Goal: Task Accomplishment & Management: Complete application form

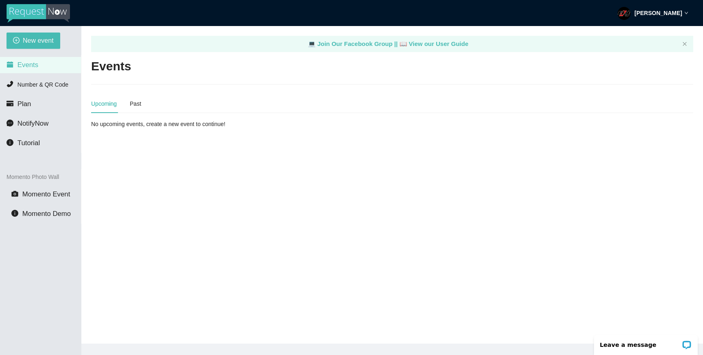
click at [18, 50] on div "New event Events Number & QR Code Plan NotifyNow Tutorial Momento Photo Wall Mo…" at bounding box center [40, 203] width 81 height 355
click at [26, 43] on span "New event" at bounding box center [38, 40] width 31 height 10
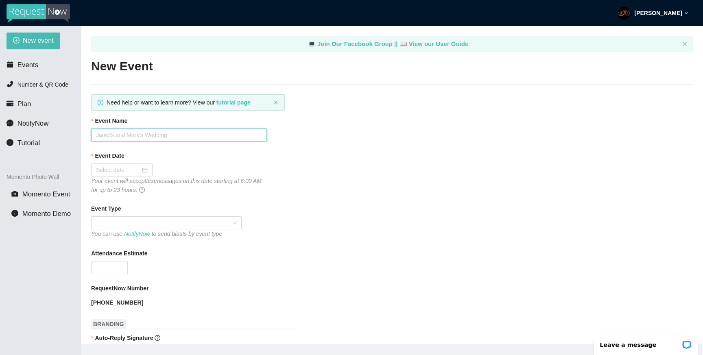
click at [142, 139] on input "Event Name" at bounding box center [179, 134] width 176 height 13
type input "HoCo in Hollywood at BP"
click at [123, 176] on div "Your event will accept text messages on this date starting at 6:00 AM for up to…" at bounding box center [179, 185] width 176 height 18
click at [139, 169] on div at bounding box center [122, 169] width 52 height 9
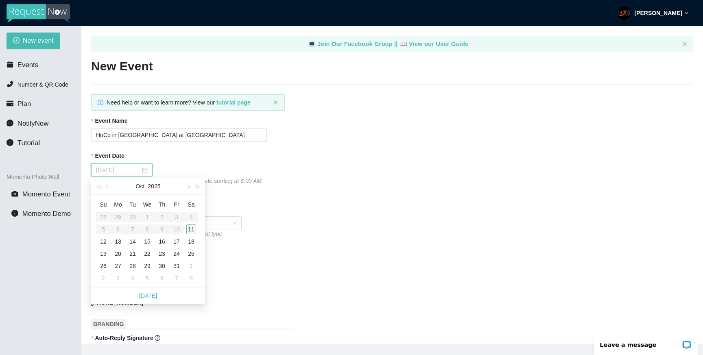
type input "10/11/2025"
click at [190, 231] on div "11" at bounding box center [191, 229] width 10 height 10
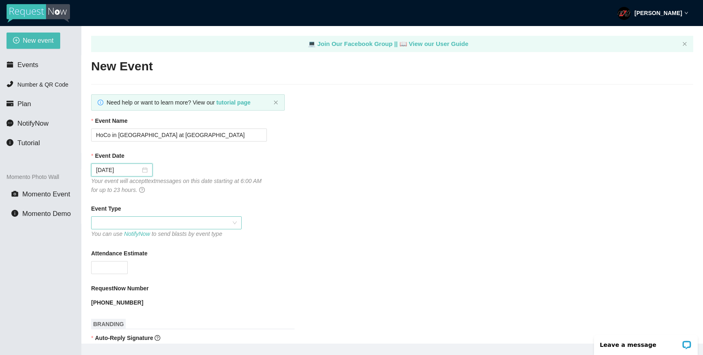
click at [145, 227] on span at bounding box center [166, 223] width 141 height 12
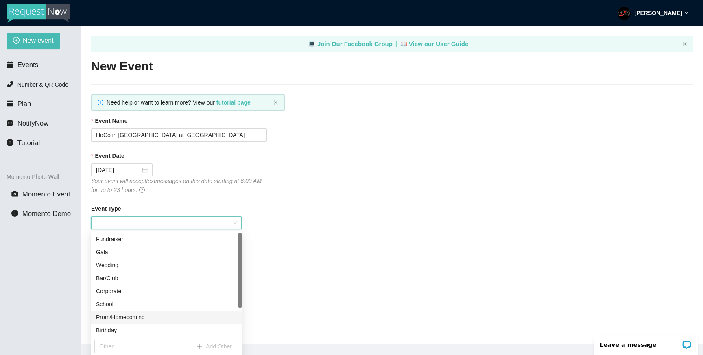
click at [141, 314] on div "Prom/Homecoming" at bounding box center [166, 317] width 141 height 9
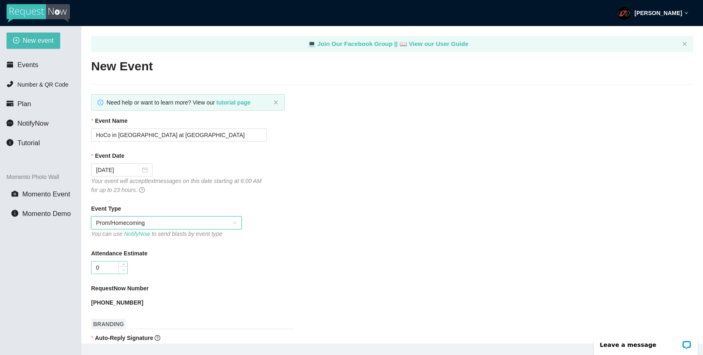
click at [123, 268] on span "down" at bounding box center [123, 270] width 5 height 5
type input "0"
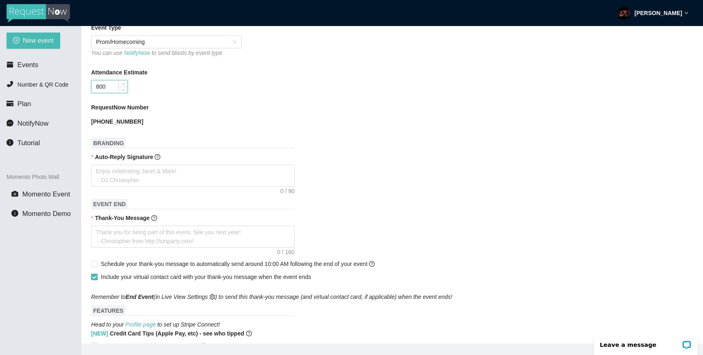
scroll to position [192, 0]
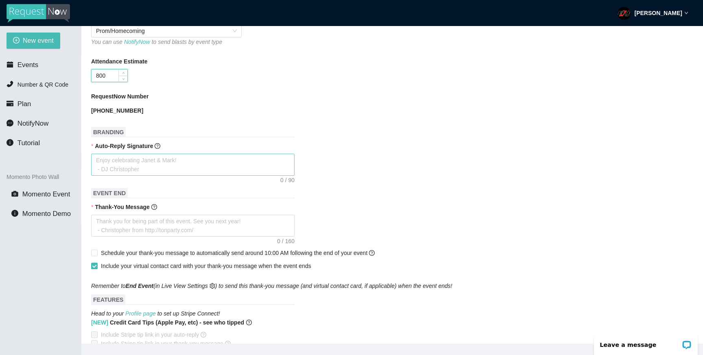
type input "800"
click at [190, 162] on textarea "Auto-Reply Signature" at bounding box center [192, 165] width 203 height 22
type textarea "H"
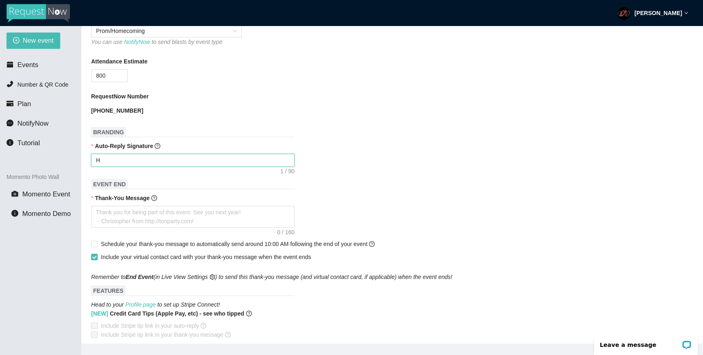
type textarea "Ho"
type textarea "HoC"
type textarea "HoCo"
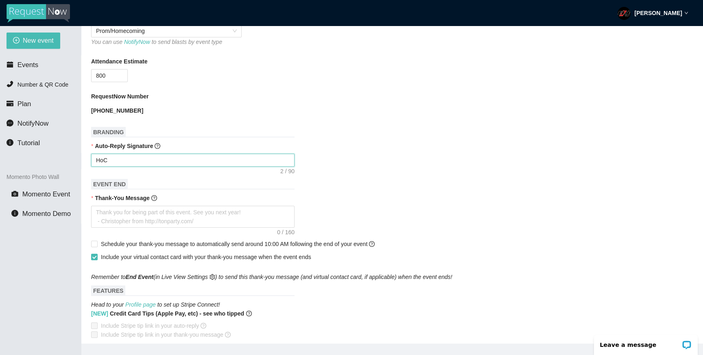
type textarea "HoCo"
type textarea "HoCo a"
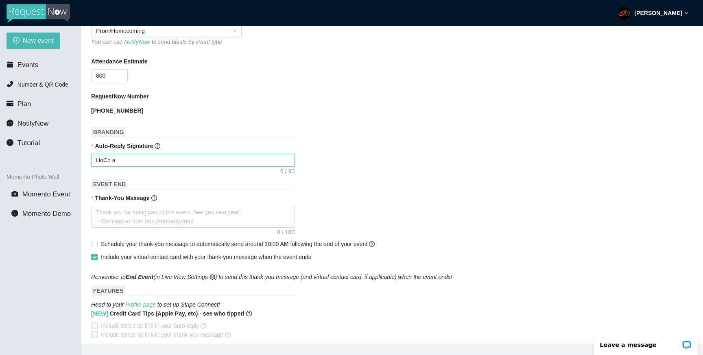
type textarea "HoCo at"
type textarea "HoCo at B"
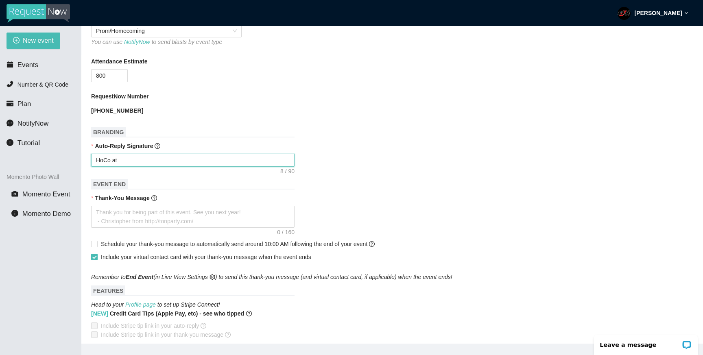
type textarea "HoCo at B"
type textarea "HoCo at BP"
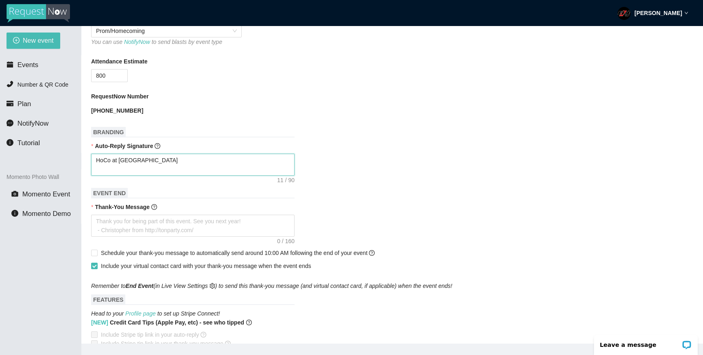
type textarea "HoCo at BP D"
type textarea "HoCo at BP DJ"
type textarea "HoCo at BP D"
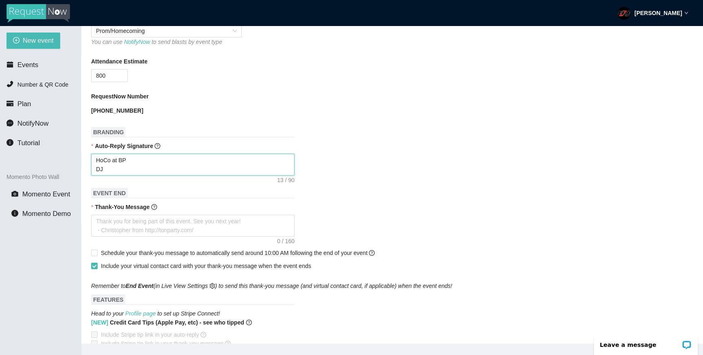
type textarea "HoCo at BP D"
type textarea "HoCo at BP"
type textarea "HoCo at BP -"
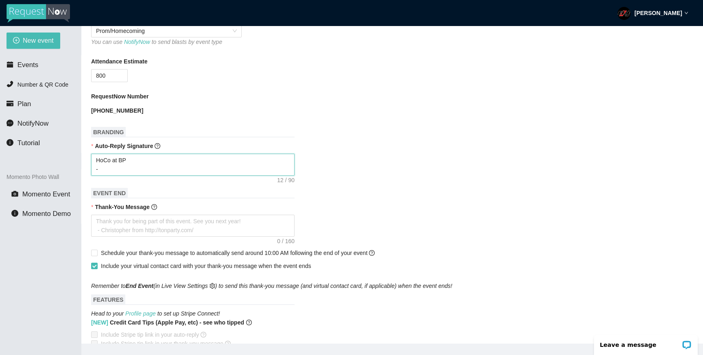
type textarea "HoCo at BP -D"
type textarea "HoCo at BP -DJ"
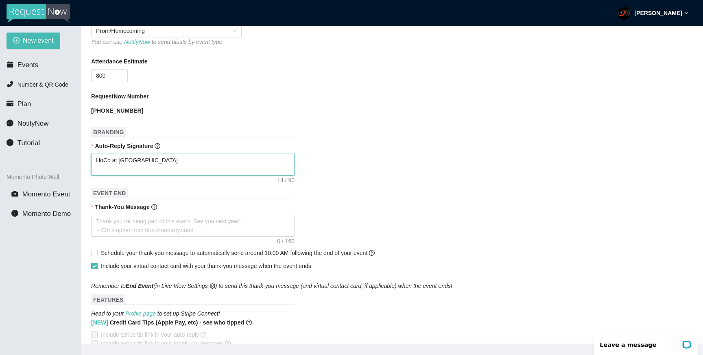
type textarea "HoCo at BP -DJ"
type textarea "HoCo at BP -DJ J"
type textarea "HoCo at BP -DJ Ju"
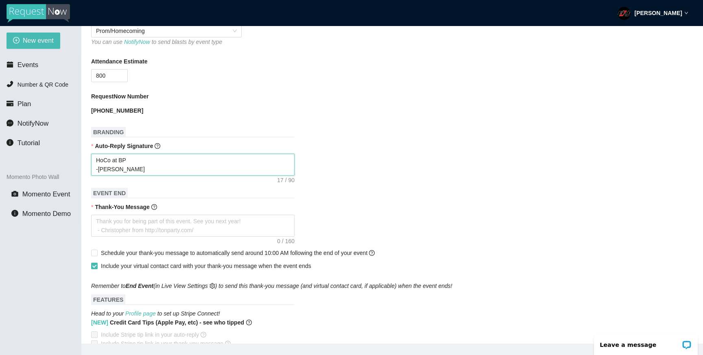
type textarea "HoCo at BP -DJ Jus"
type textarea "HoCo at BP -DJ Just"
type textarea "HoCo at BP -DJ Justi"
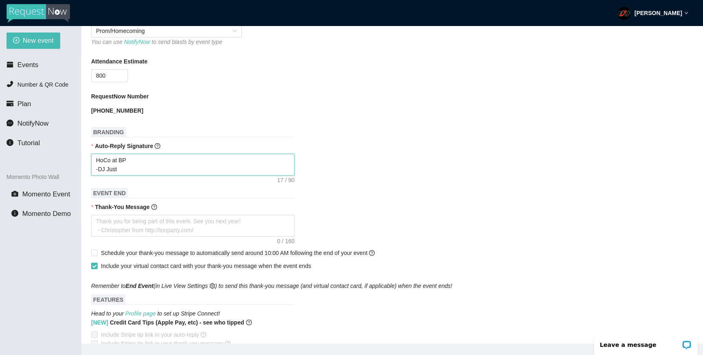
type textarea "HoCo at BP -DJ Justi"
type textarea "HoCo at BP -DJ Justin"
click at [154, 222] on textarea "Thank-You Message" at bounding box center [192, 226] width 203 height 22
type textarea "T"
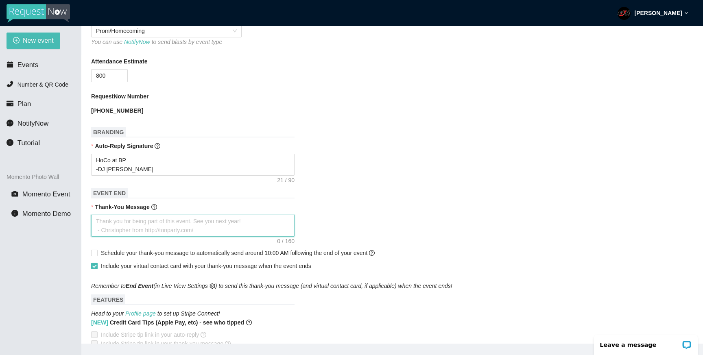
type textarea "T"
type textarea "Th"
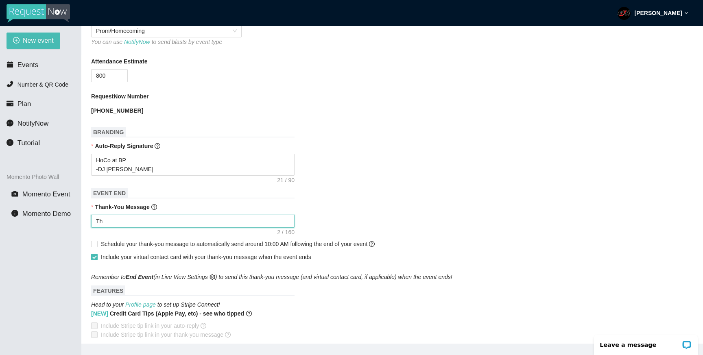
type textarea "Tha"
type textarea "Than"
type textarea "Thank"
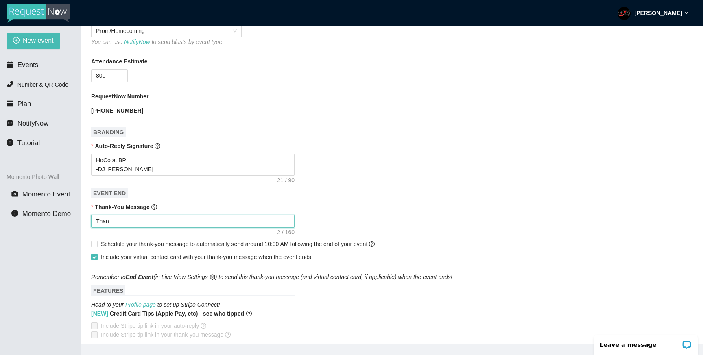
type textarea "Thank"
type textarea "Thank y"
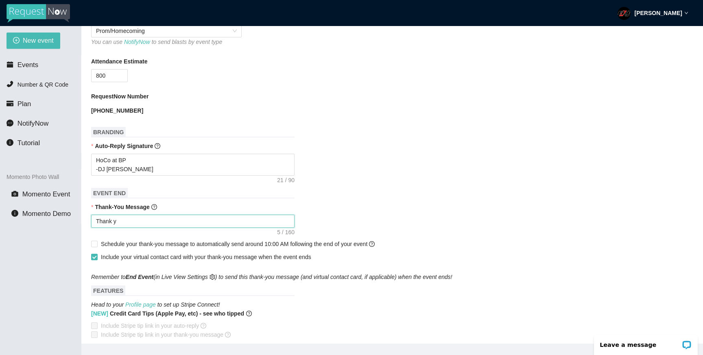
type textarea "Thank yo"
type textarea "Thank you"
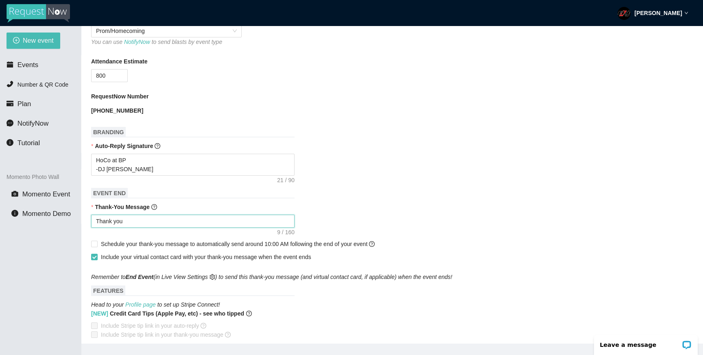
type textarea "Thank you"
type textarea "Thank you f"
type textarea "Thank you fo"
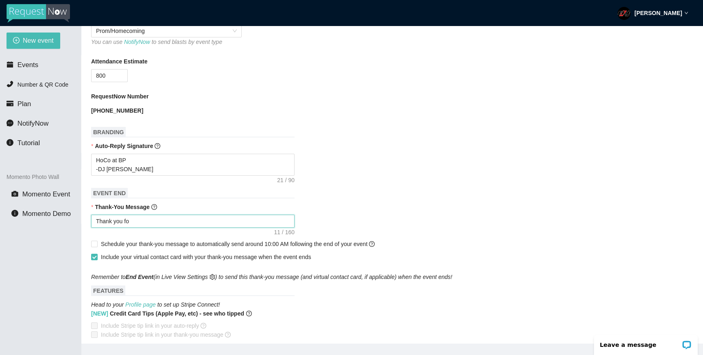
type textarea "Thank you for"
type textarea "Thank you for c"
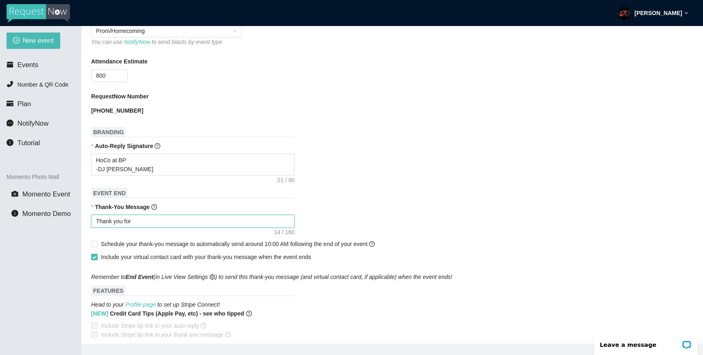
type textarea "Thank you for c"
type textarea "Thank you for co"
type textarea "Thank you for coo"
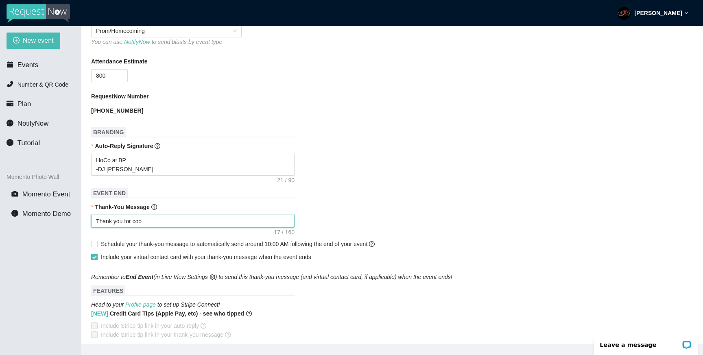
type textarea "Thank you for coon"
type textarea "Thank you for coong"
type textarea "Thank you for coon"
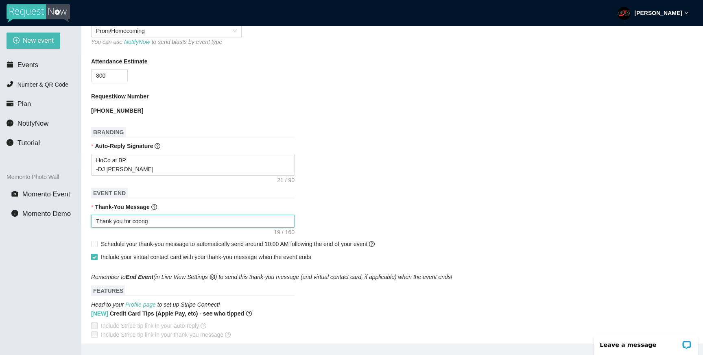
type textarea "Thank you for coon"
type textarea "Thank you for coo"
type textarea "Thank you for co"
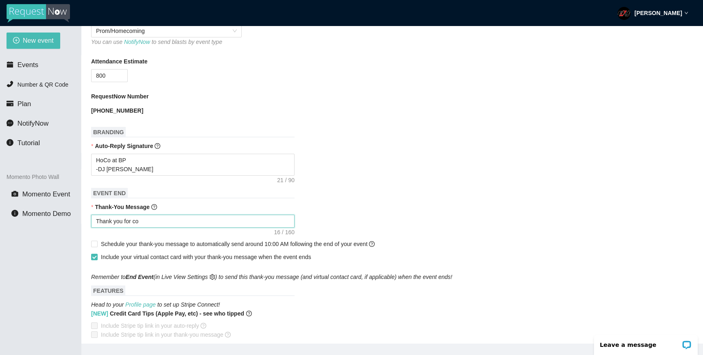
type textarea "Thank you for com"
type textarea "Thank you for comi"
type textarea "Thank you for comin"
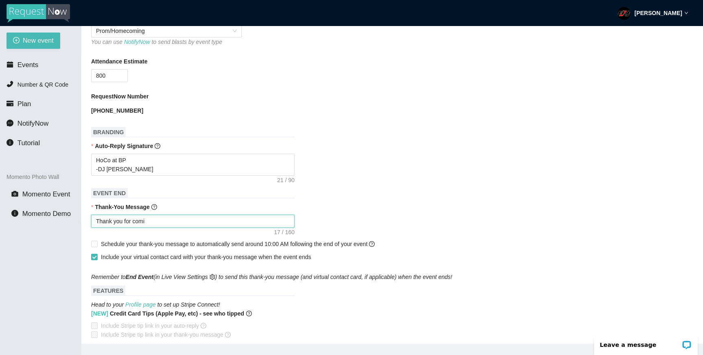
type textarea "Thank you for comin"
type textarea "Thank you for coming"
type textarea "Thank you for coming."
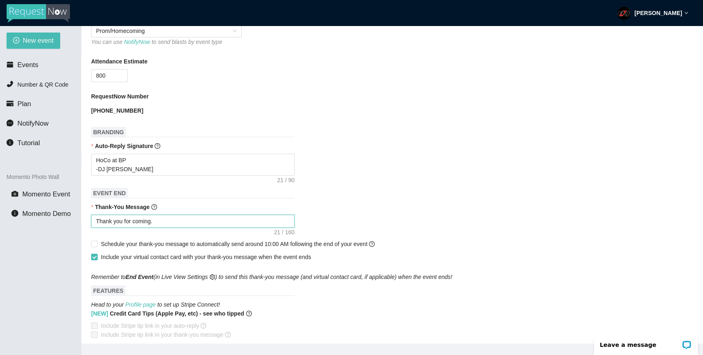
type textarea "Thank you for coming."
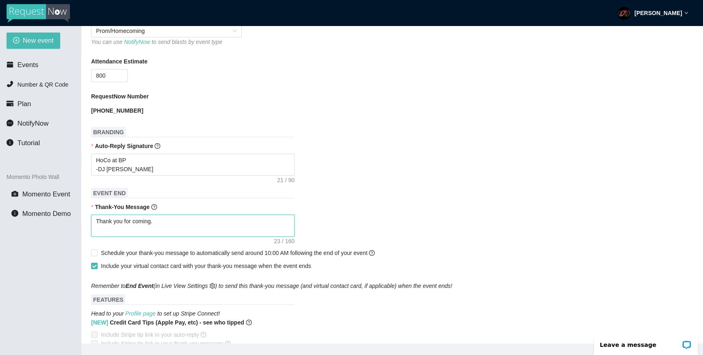
type textarea "Thank you for coming. B"
type textarea "Thank you for coming. Be"
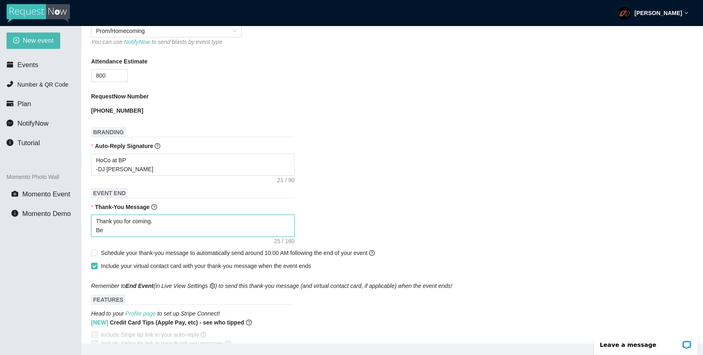
type textarea "Thank you for coming. Be"
type textarea "Thank you for coming. Be S"
type textarea "Thank you for coming. Be Sa"
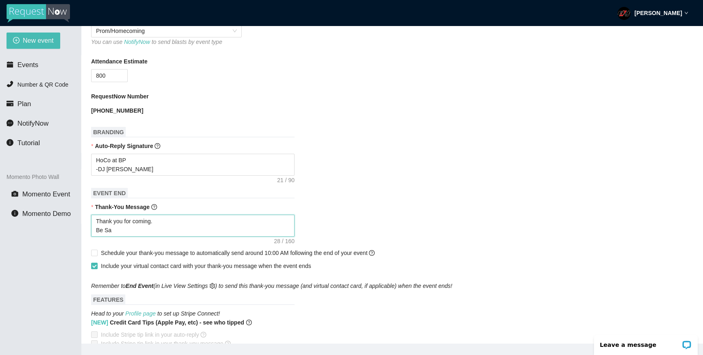
type textarea "Thank you for coming. Be Saf"
type textarea "Thank you for coming. Be Safe"
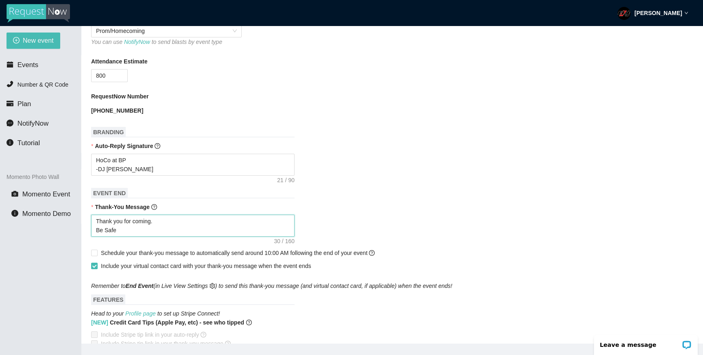
type textarea "Thank you for coming. Be Safe"
type textarea "Thank you for coming. Be Safe S"
type textarea "Thank you for coming. Be Safe St"
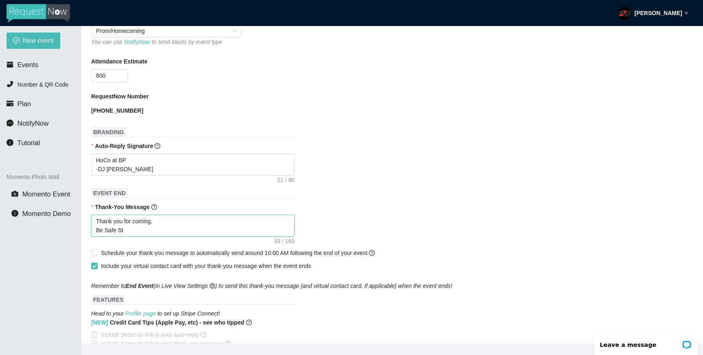
type textarea "Thank you for coming. Be Safe Sta"
type textarea "Thank you for coming. Be Safe Stay"
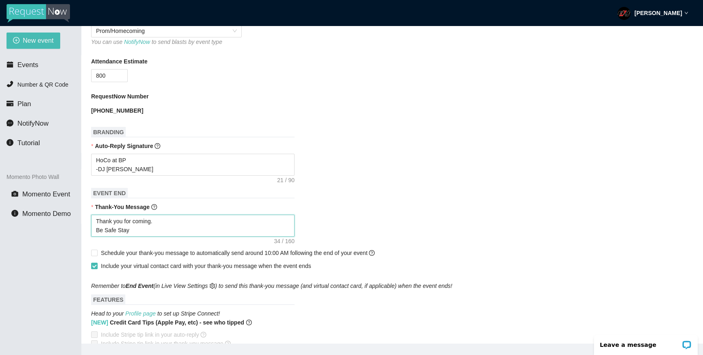
type textarea "Thank you for coming. Be Safe Stay"
type textarea "Thank you for coming. Be Safe Stay S"
type textarea "Thank you for coming. Be Safe Stay Sa"
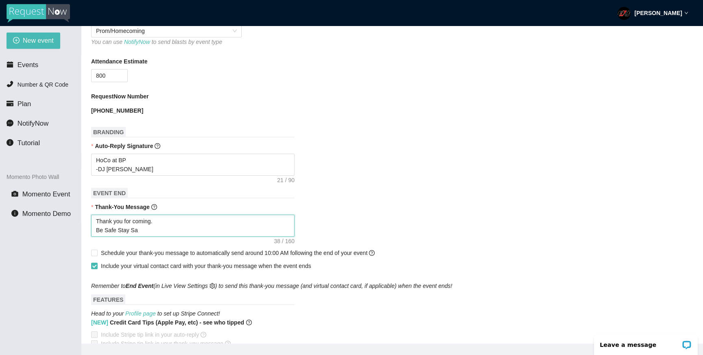
type textarea "Thank you for coming. Be Safe Stay Saf"
type textarea "Thank you for coming. Be Safe Stay Safe"
type textarea "Thank you for coming. Be Safe Stay Safe,"
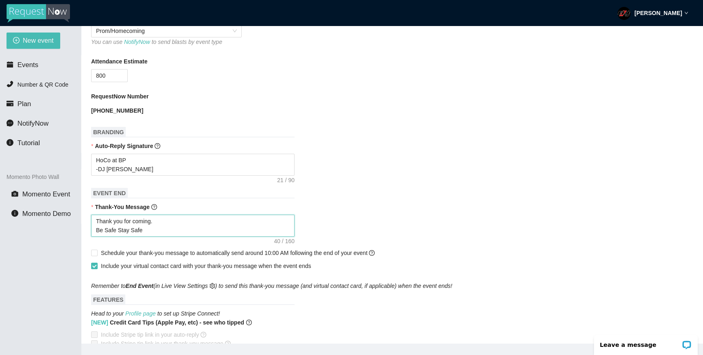
type textarea "Thank you for coming. Be Safe Stay Safe,"
type textarea "Thank you for coming. Be Safe Stay Safe, g"
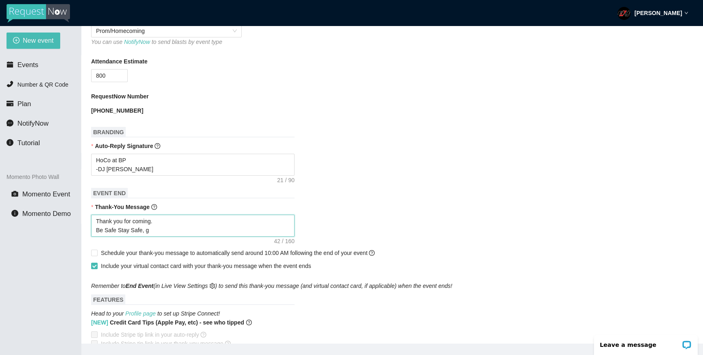
type textarea "Thank you for coming. Be Safe Stay Safe, ge"
type textarea "Thank you for coming. Be Safe Stay Safe, get"
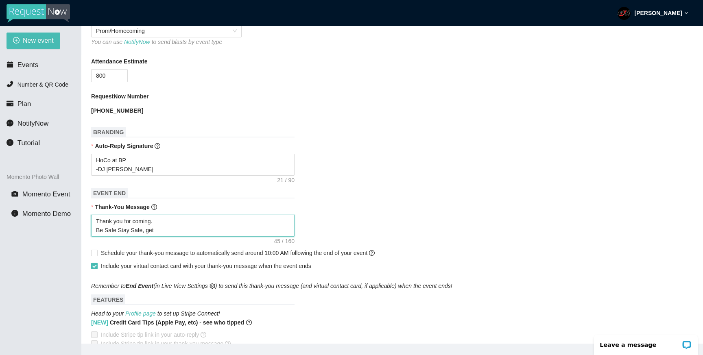
type textarea "Thank you for coming. Be Safe Stay Safe, get"
type textarea "Thank you for coming. Be Safe Stay Safe, get h"
type textarea "Thank you for coming. Be Safe Stay Safe, get ho"
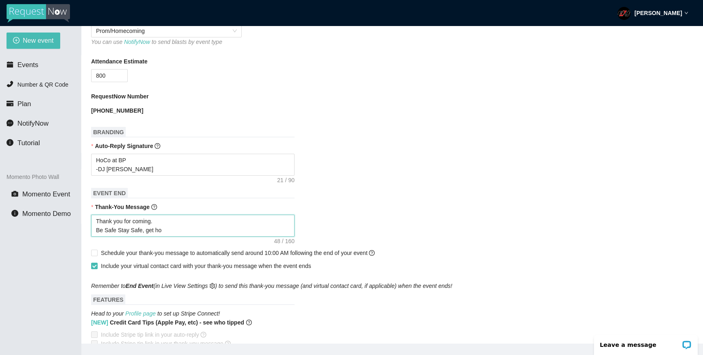
type textarea "Thank you for coming. Be Safe Stay Safe, get hom"
type textarea "Thank you for coming. Be Safe Stay Safe, get home"
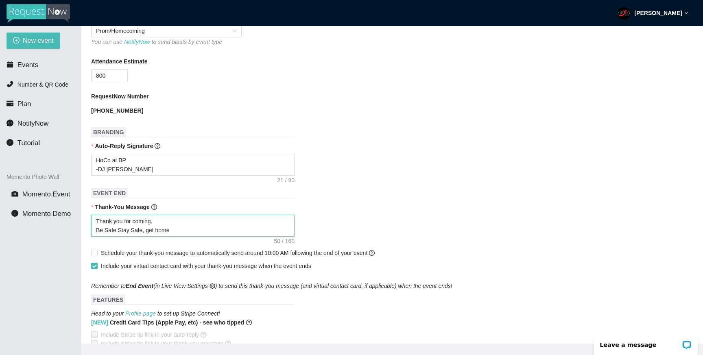
type textarea "Thank you for coming. Be Safe Stay Safe, get home"
type textarea "Thank you for coming. Be Safe Stay Safe, get home S"
type textarea "Thank you for coming. Be Safe Stay Safe, get home Sa"
type textarea "Thank you for coming. Be Safe Stay Safe, get home Saf"
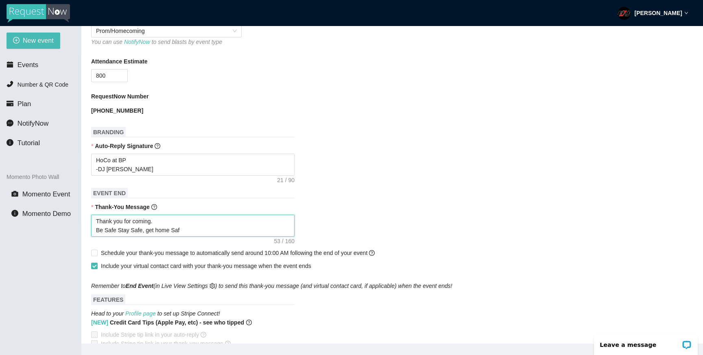
type textarea "Thank you for coming. Be Safe Stay Safe, get home Safe"
type textarea "Thank you for coming. Be Safe Stay Safe, get home Safe!"
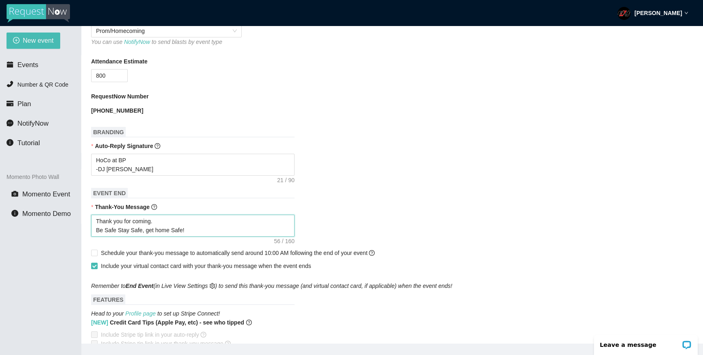
type textarea "Thank you for coming. Be Safe Stay Safe, get home Safe!"
click at [117, 232] on textarea "Thank you for coming. Be Safe Stay Safe, get home Safe!" at bounding box center [192, 226] width 203 height 22
type textarea "Thank you for coming. Be Safe, Stay Safe, get home Safe!"
click at [202, 228] on textarea "Thank you for coming. Be Safe, Stay Safe, get home Safe!" at bounding box center [192, 226] width 203 height 22
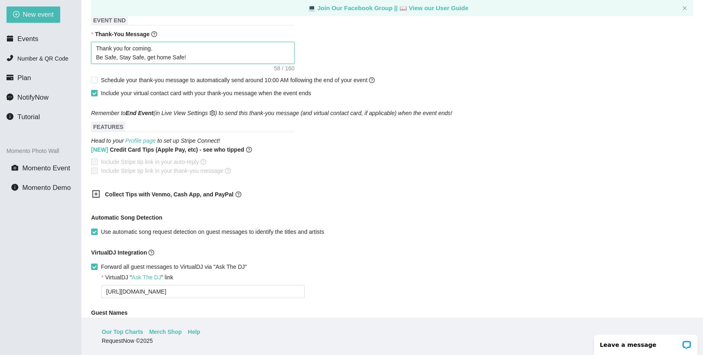
scroll to position [332, 0]
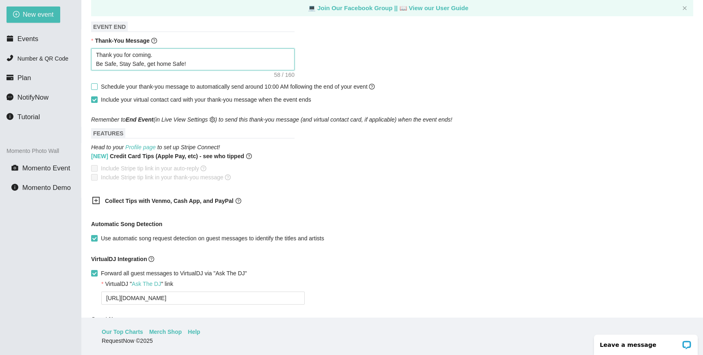
type textarea "Thank you for coming. Be Safe, Stay Safe, get home Safe!"
click at [100, 88] on span "Schedule your thank-you message to automatically send around 10:00 AM following…" at bounding box center [238, 86] width 280 height 9
click at [97, 88] on input "Schedule your thank-you message to automatically send around 10:00 AM following…" at bounding box center [94, 86] width 6 height 6
checkbox input "true"
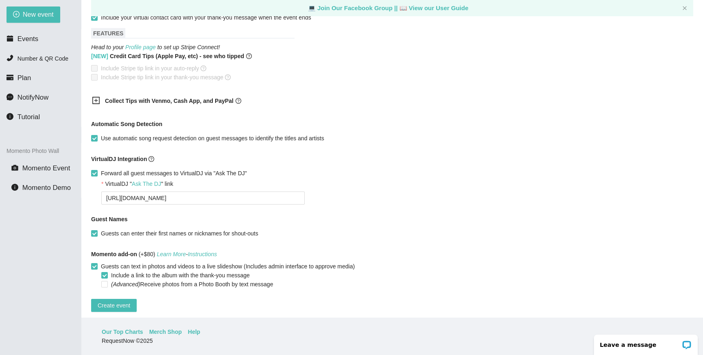
scroll to position [425, 0]
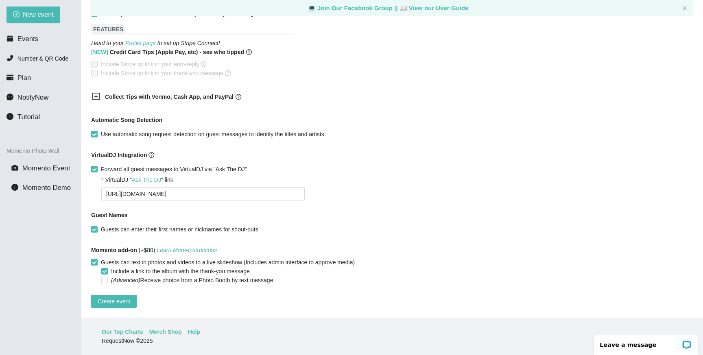
click at [95, 259] on input "Guests can text in photos and videos to a live slideshow (Includes admin interf…" at bounding box center [94, 262] width 6 height 6
checkbox input "false"
click at [119, 297] on span "Create event" at bounding box center [114, 301] width 33 height 9
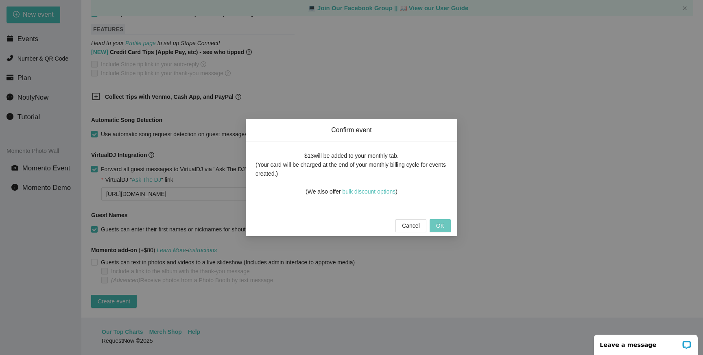
click at [442, 226] on span "OK" at bounding box center [440, 225] width 8 height 9
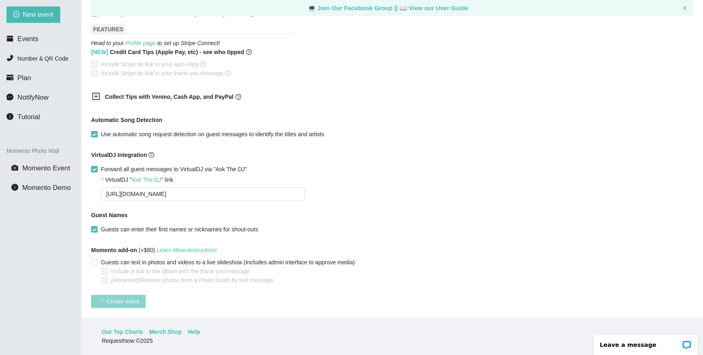
scroll to position [91, 0]
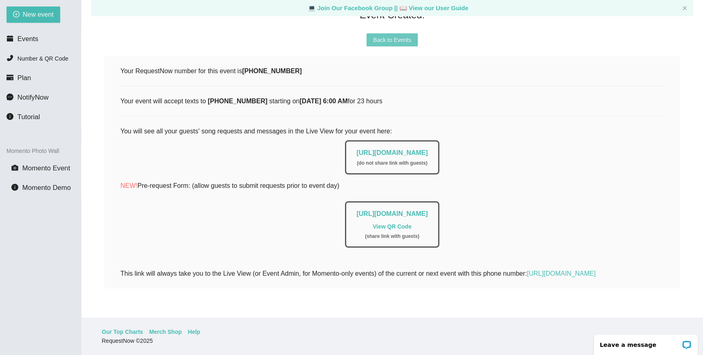
click at [387, 35] on span "Back to Events" at bounding box center [392, 39] width 38 height 9
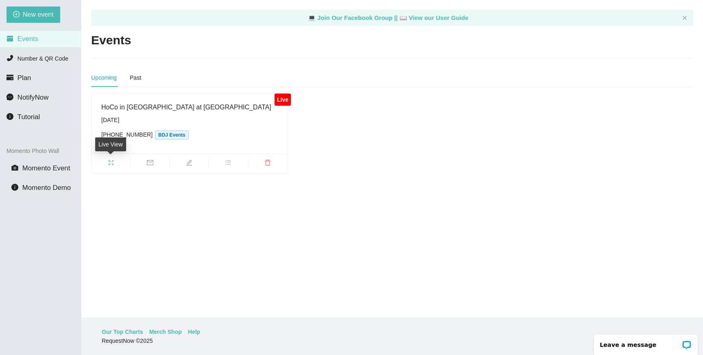
click at [113, 161] on icon "fullscreen" at bounding box center [111, 162] width 7 height 7
